Goal: Task Accomplishment & Management: Manage account settings

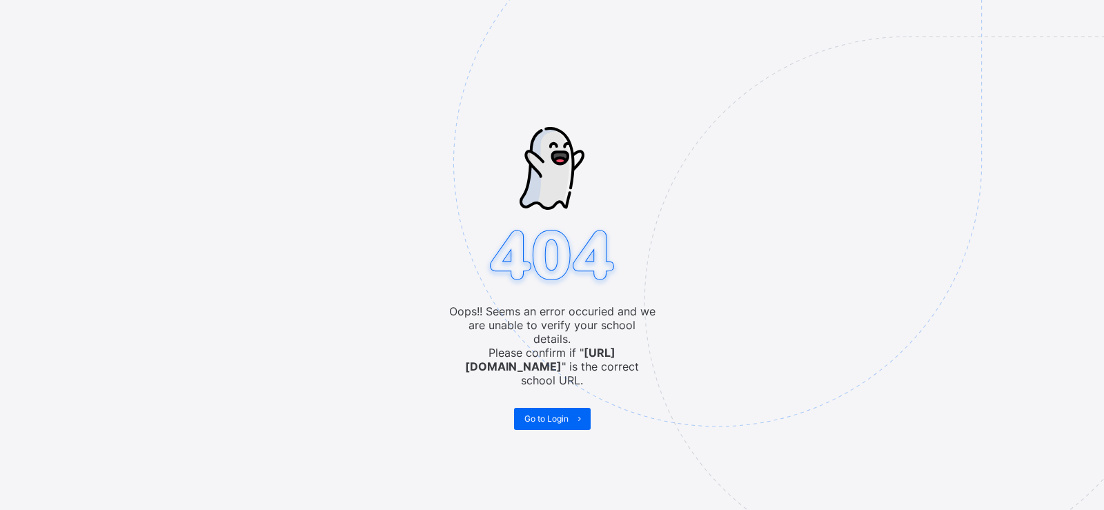
click at [541, 417] on img at bounding box center [812, 231] width 719 height 667
click at [546, 413] on span "Go to Login" at bounding box center [546, 418] width 44 height 10
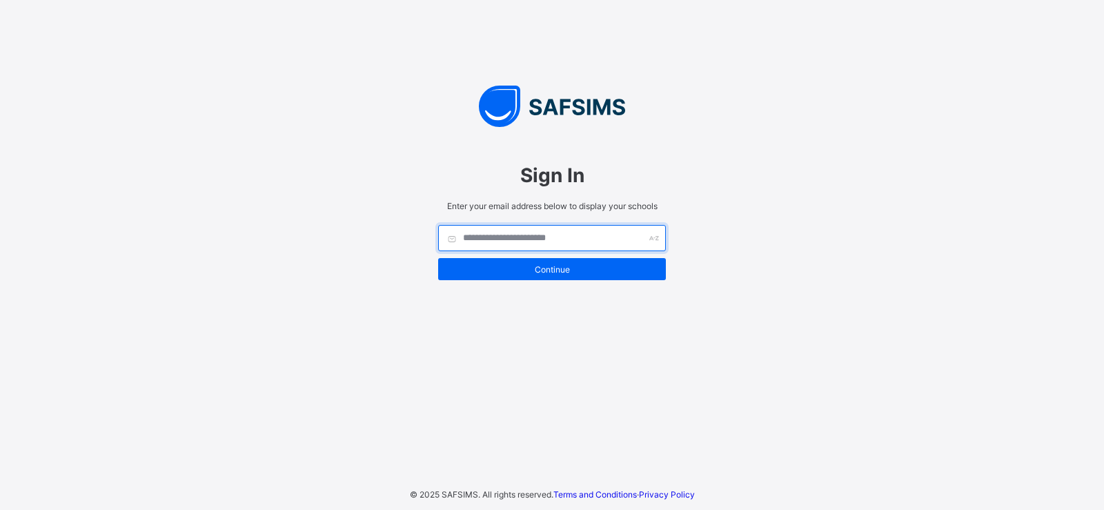
click at [582, 239] on input "text" at bounding box center [552, 238] width 228 height 26
type input "**********"
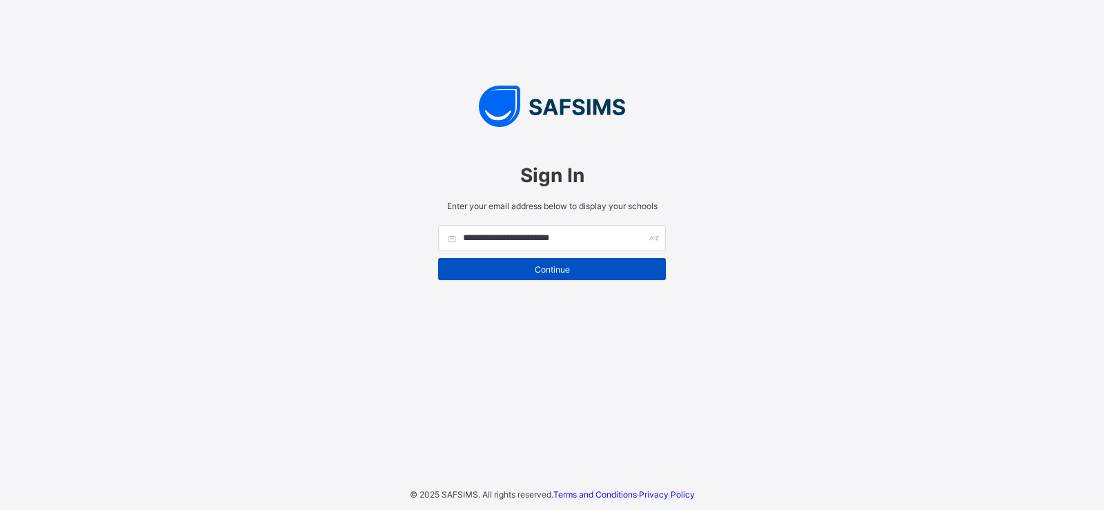
click at [589, 264] on span "Continue" at bounding box center [551, 269] width 207 height 10
click at [561, 277] on div "Continue" at bounding box center [552, 269] width 228 height 22
